Goal: Browse casually: Explore the website without a specific task or goal

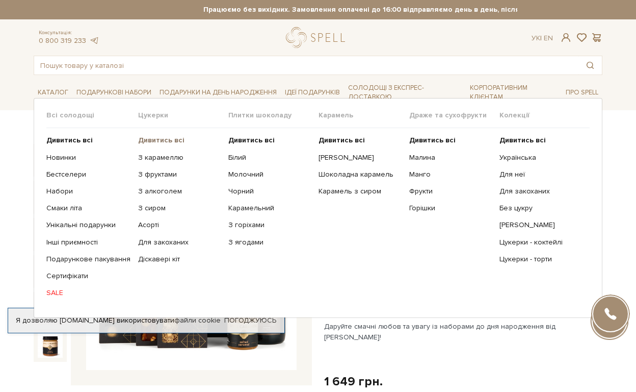
click at [159, 143] on b "Дивитись всі" at bounding box center [161, 140] width 46 height 9
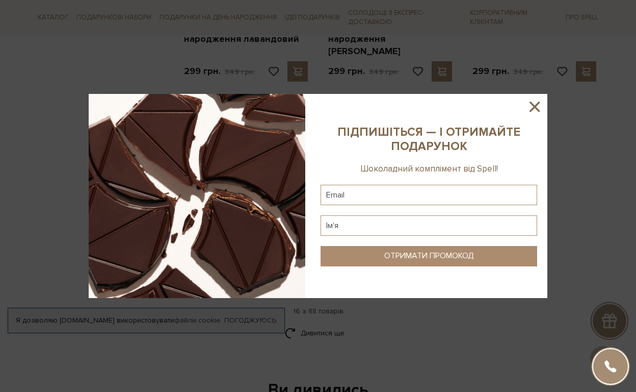
scroll to position [1179, 0]
click at [539, 106] on icon at bounding box center [534, 106] width 17 height 17
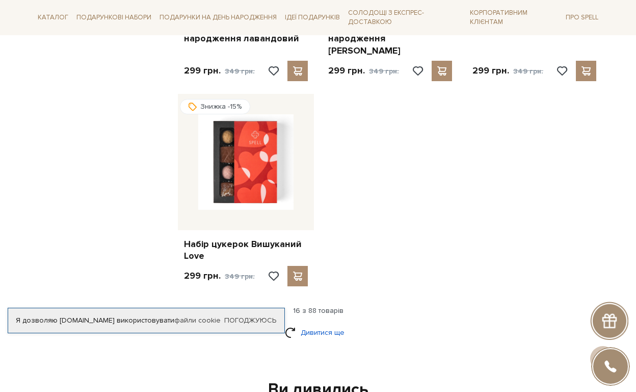
click at [335, 323] on link "Дивитися ще" at bounding box center [318, 332] width 66 height 18
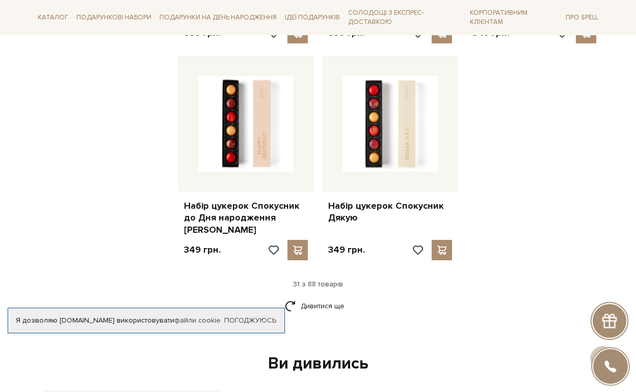
scroll to position [2328, 0]
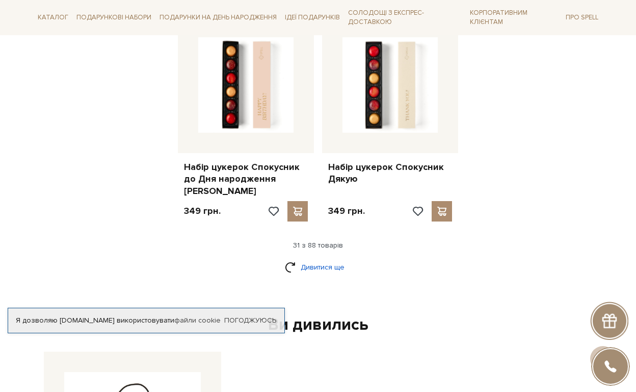
click at [316, 258] on link "Дивитися ще" at bounding box center [318, 267] width 66 height 18
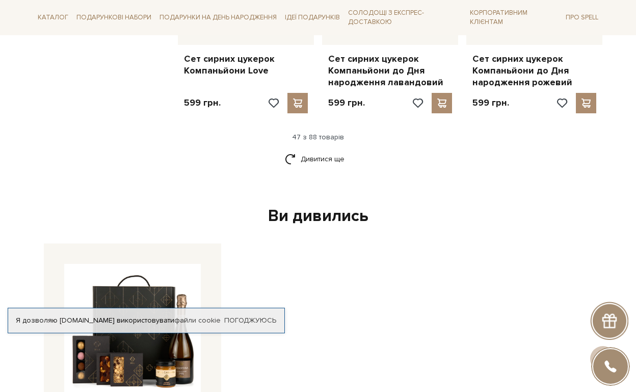
scroll to position [3528, 0]
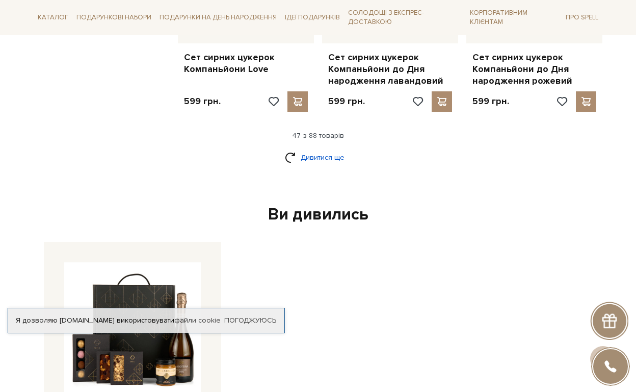
click at [306, 148] on link "Дивитися ще" at bounding box center [318, 157] width 66 height 18
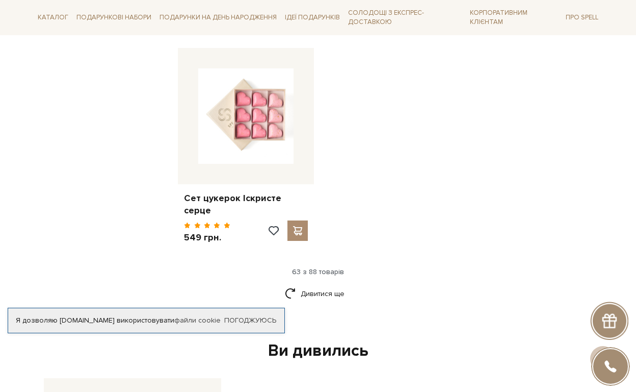
scroll to position [4681, 0]
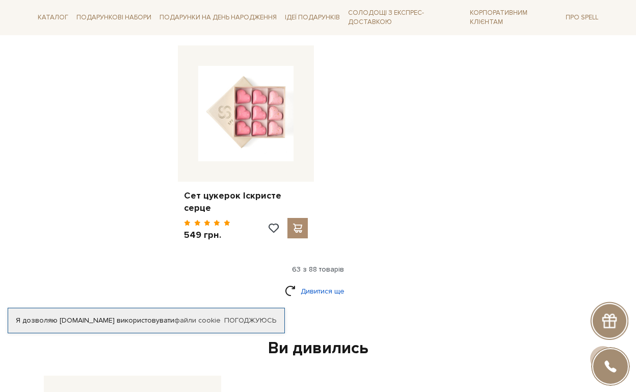
click at [320, 282] on link "Дивитися ще" at bounding box center [318, 291] width 66 height 18
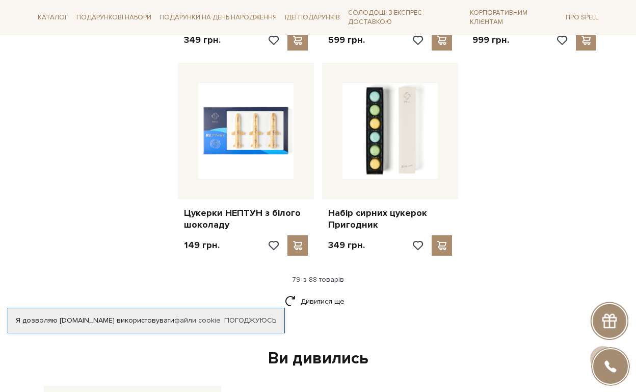
scroll to position [5733, 0]
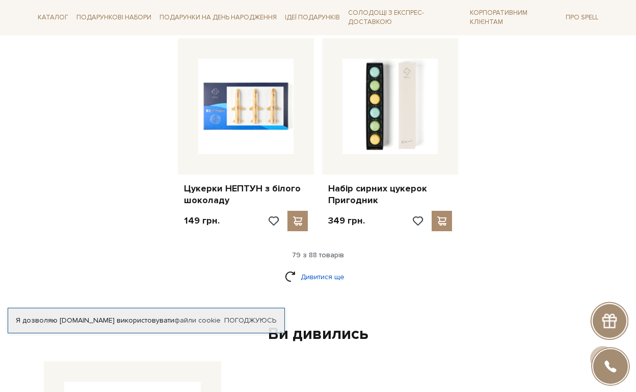
click at [322, 268] on link "Дивитися ще" at bounding box center [318, 277] width 66 height 18
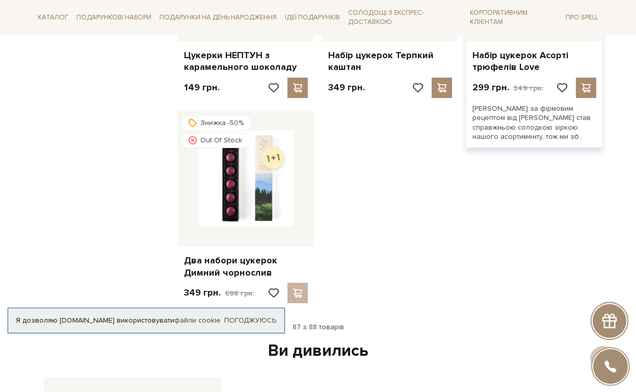
scroll to position [6309, 0]
